Goal: Find specific page/section: Find specific page/section

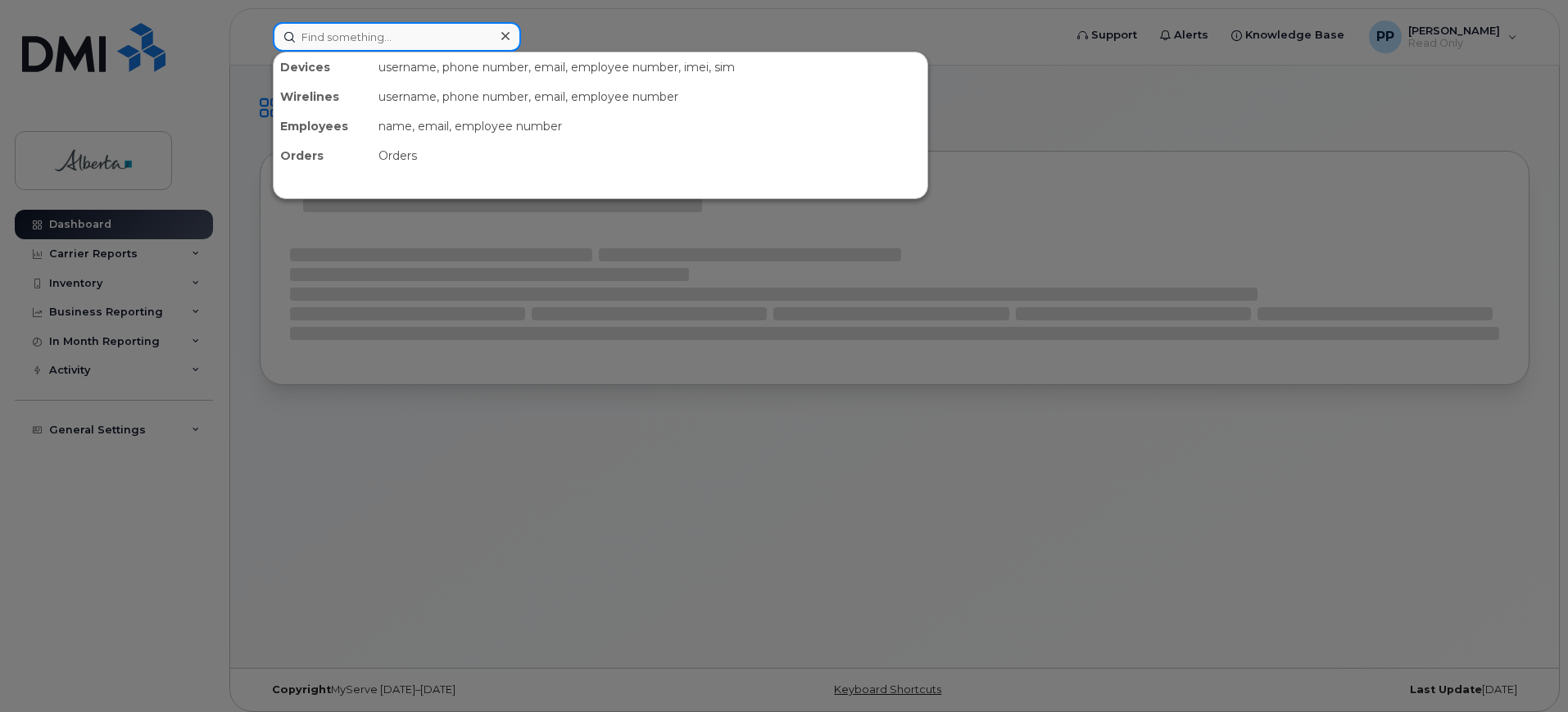
paste input "LMWW62223N"
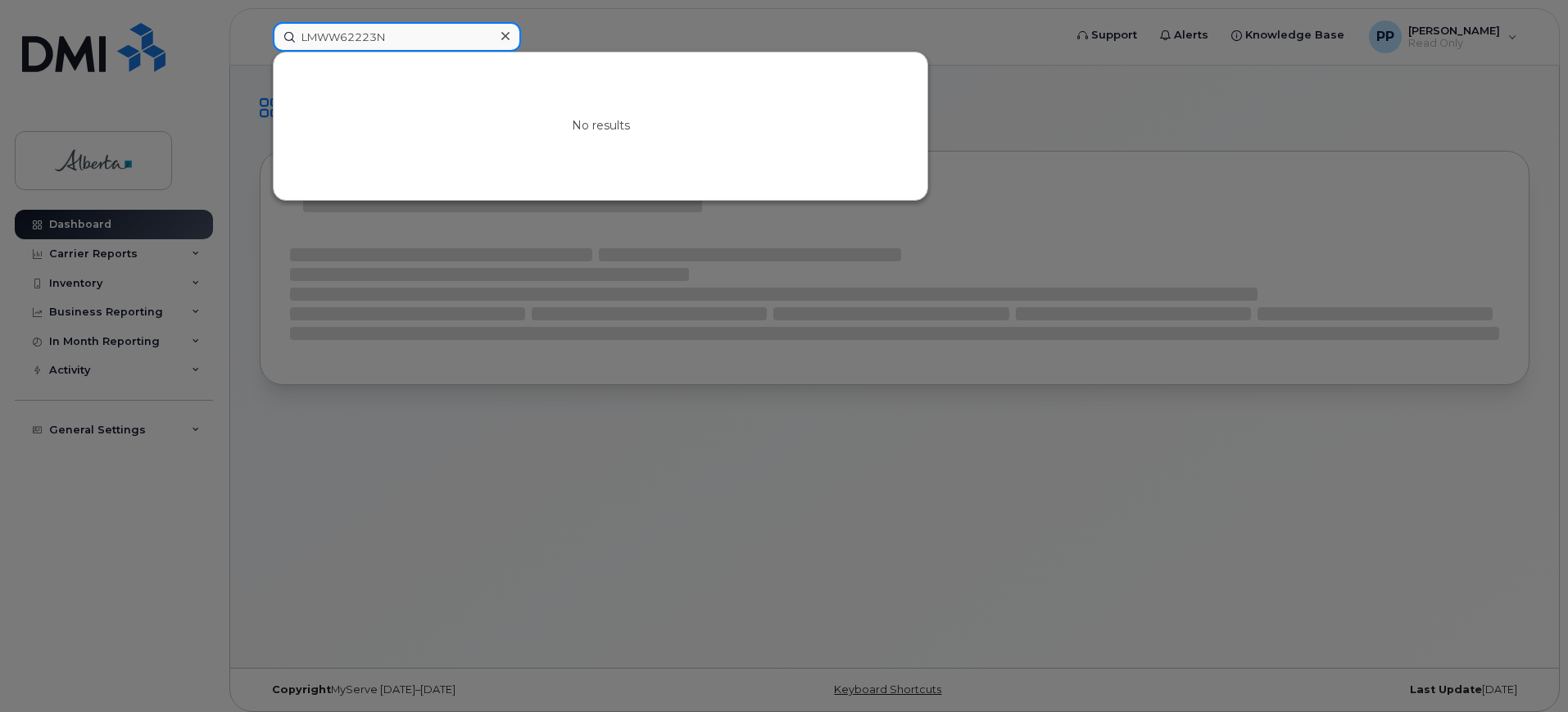
type input "LMWW62223N"
click at [503, 37] on icon at bounding box center [505, 36] width 8 height 13
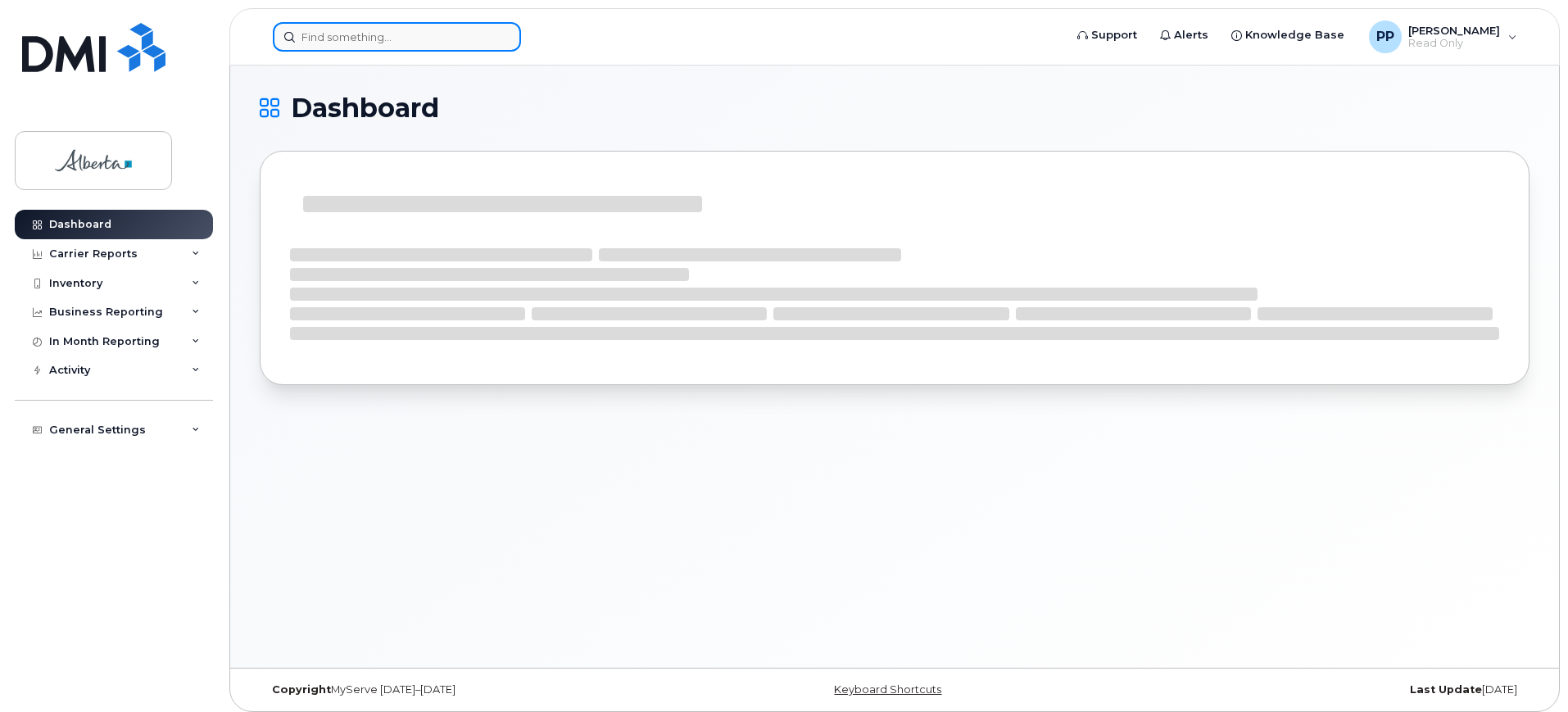
click at [385, 39] on input at bounding box center [397, 37] width 248 height 30
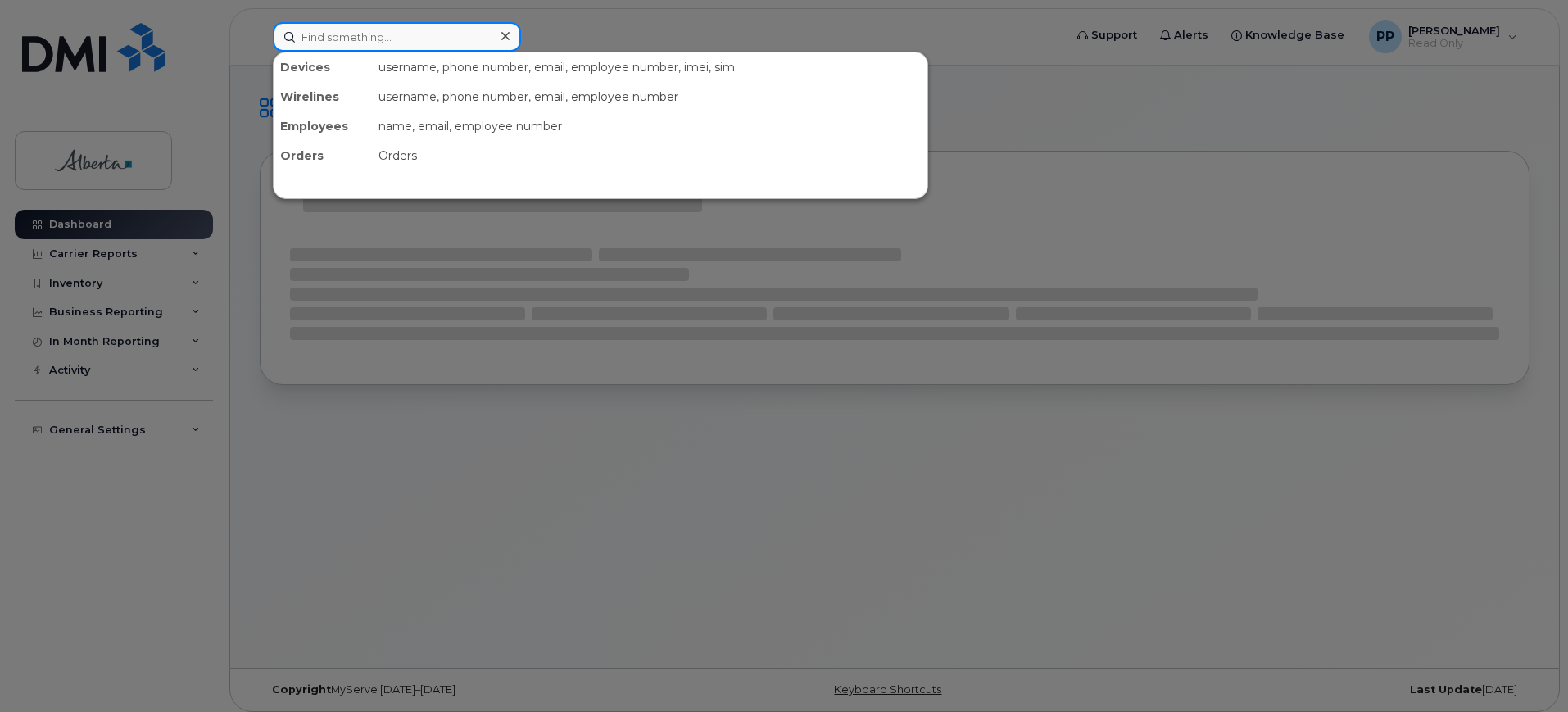
paste input "350504991641140"
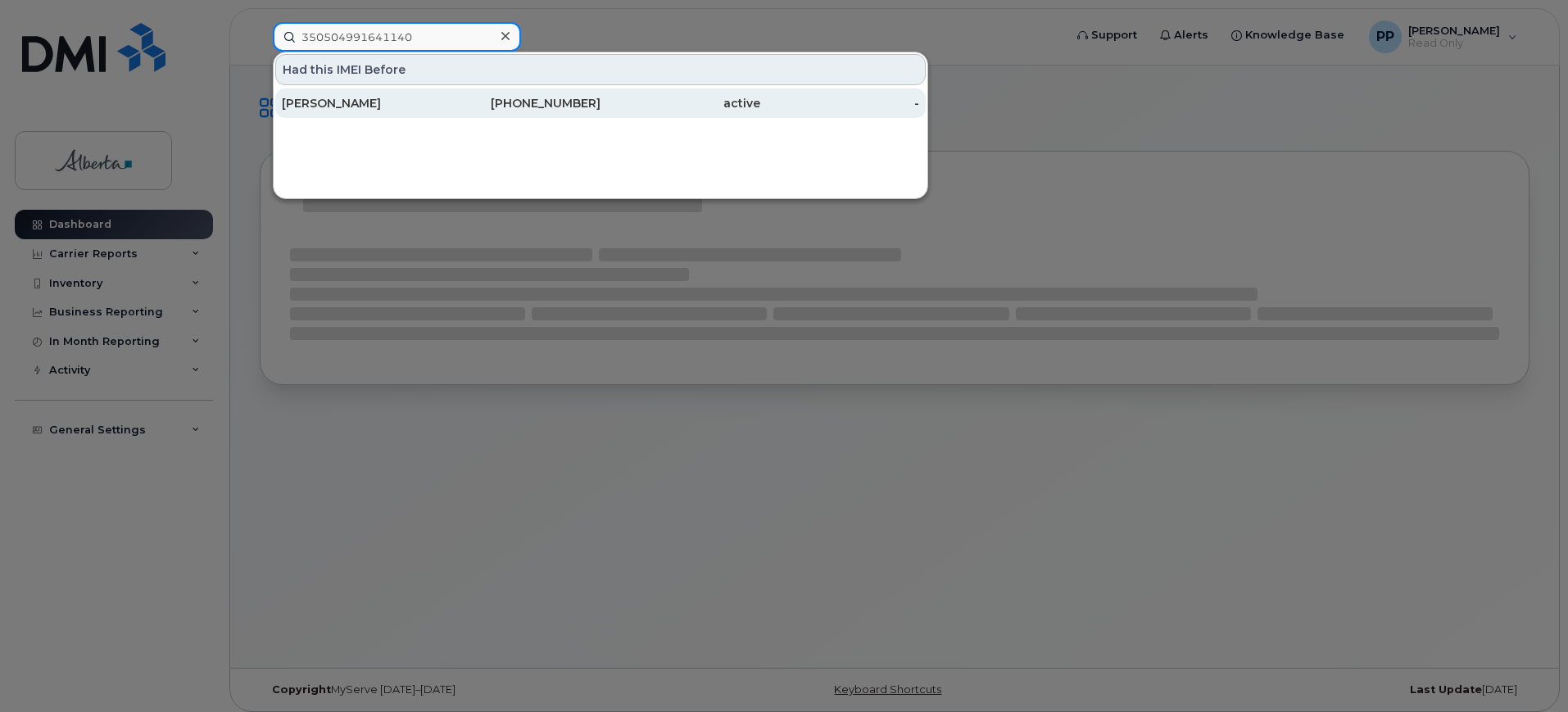
type input "350504991641140"
click at [503, 101] on div "[PHONE_NUMBER]" at bounding box center [521, 103] width 159 height 17
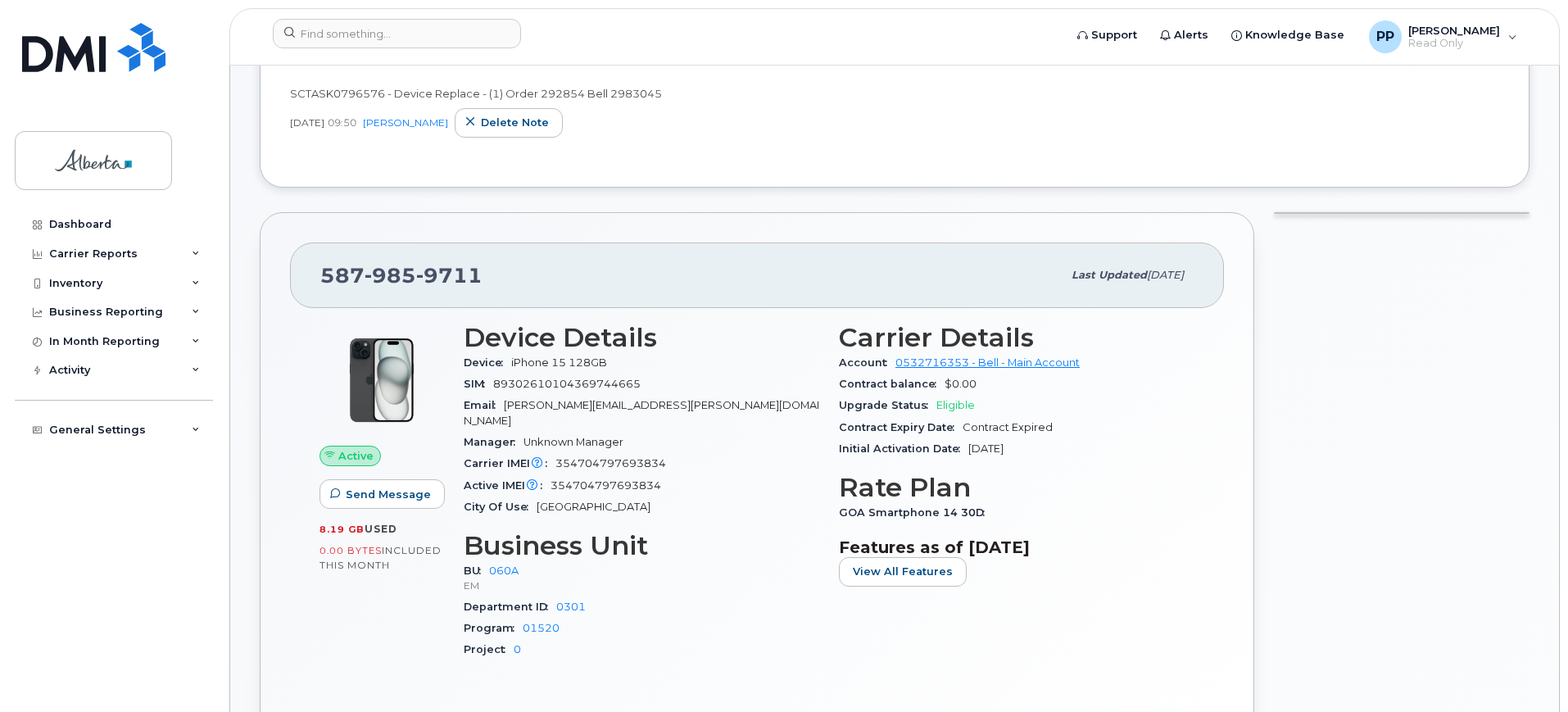
scroll to position [410, 0]
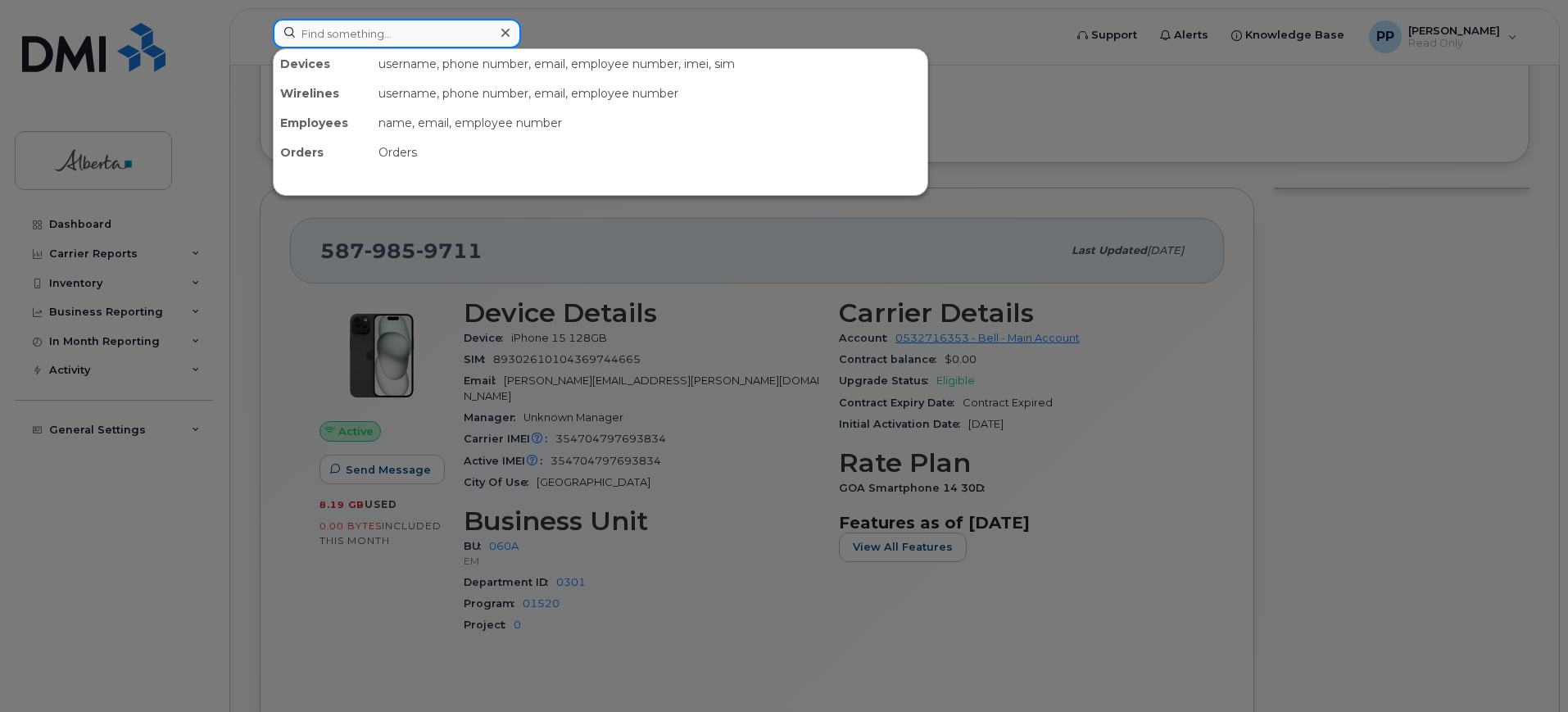
paste input "350504991641140"
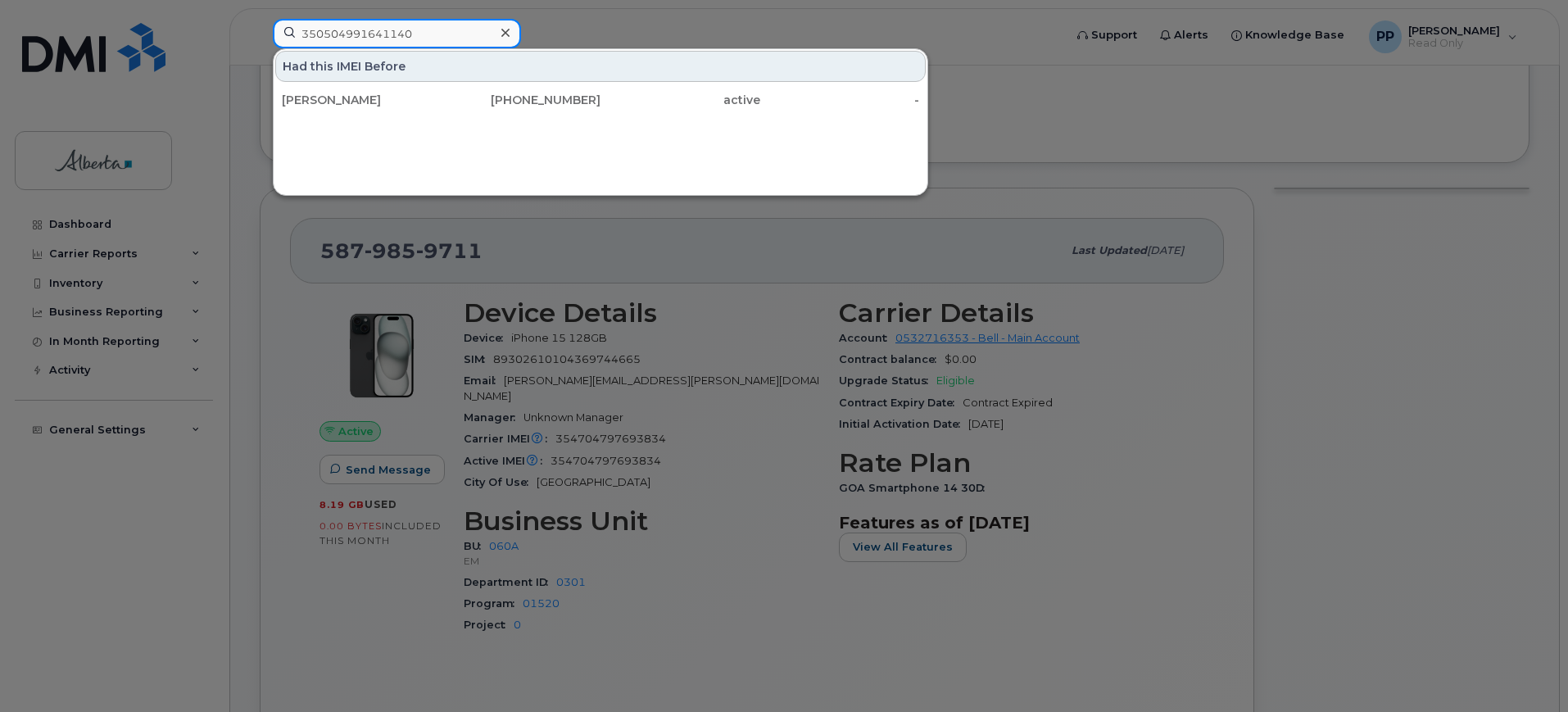
type input "350504991641140"
click at [383, 68] on div "Had this IMEI Before" at bounding box center [600, 65] width 650 height 31
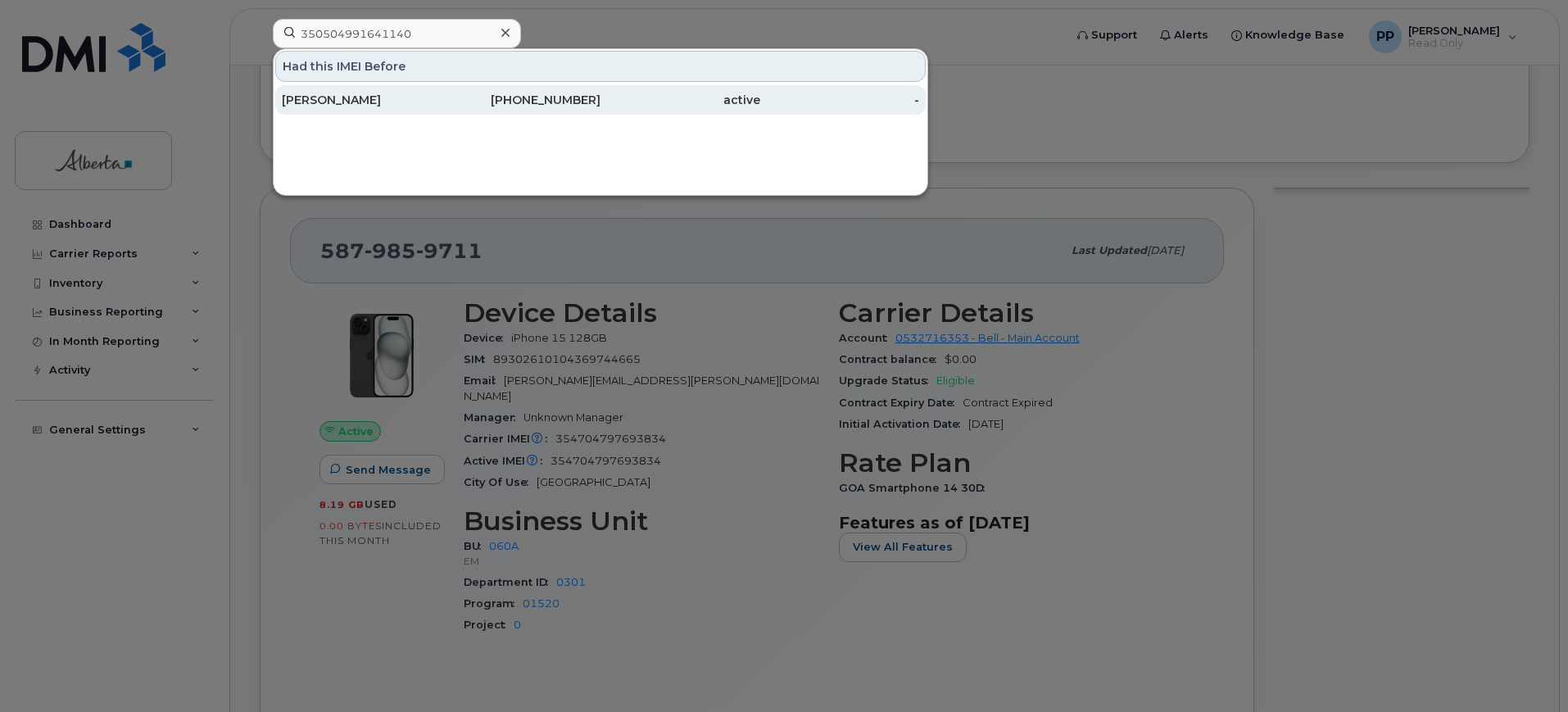
click at [393, 96] on div "[PERSON_NAME]" at bounding box center [361, 100] width 159 height 17
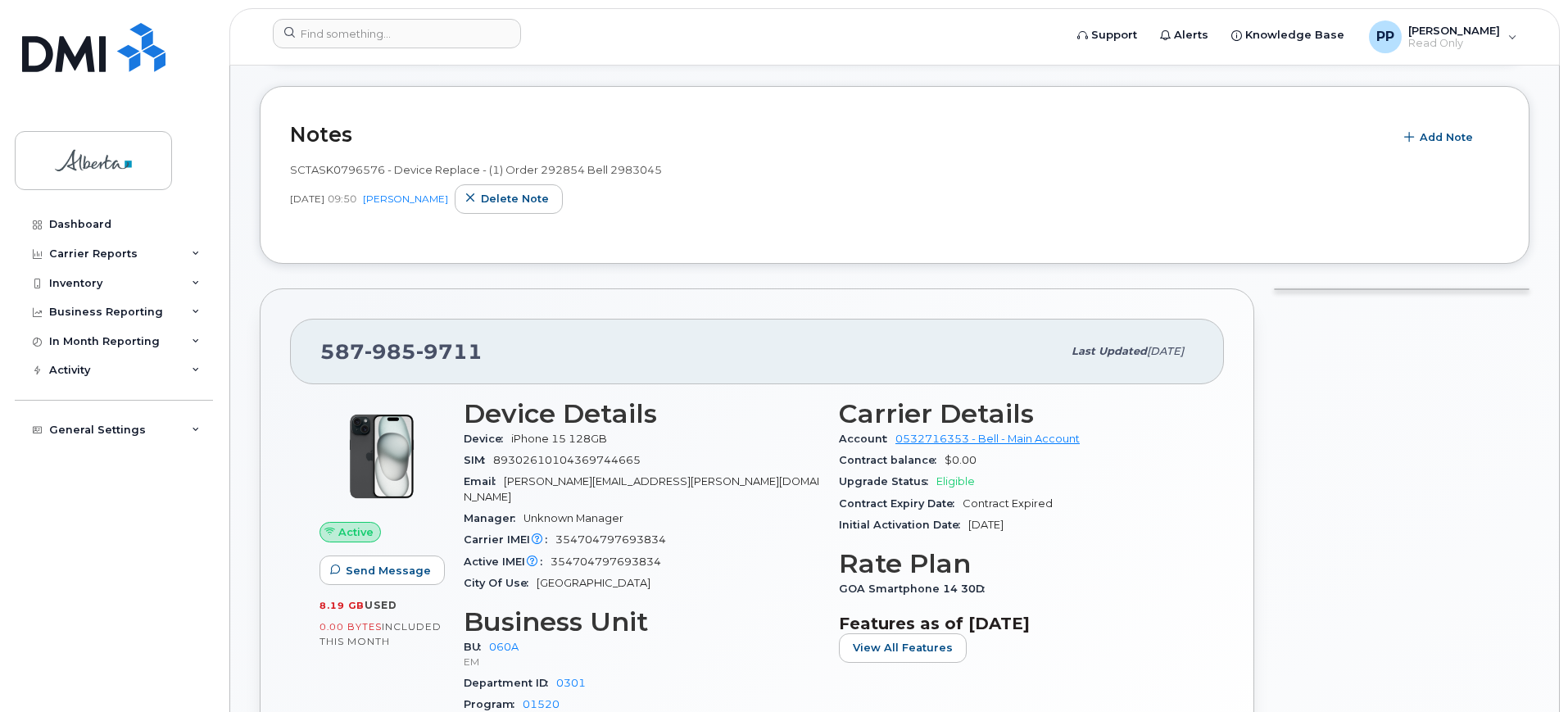
scroll to position [307, 0]
drag, startPoint x: 383, startPoint y: 167, endPoint x: 288, endPoint y: 165, distance: 95.0
click at [288, 165] on div "Notes Add Note SCTASK0796576 - Device Replace - (1) Order 292854 Bell 2983045 J…" at bounding box center [894, 177] width 1270 height 178
copy span "SCTASK0796576"
